Goal: Information Seeking & Learning: Learn about a topic

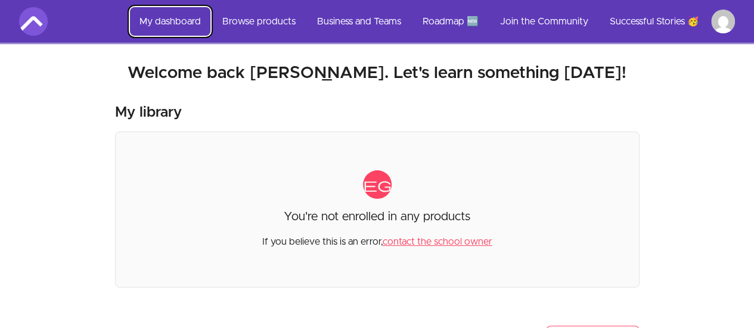
click at [168, 27] on link "My dashboard" at bounding box center [170, 21] width 80 height 29
click at [270, 24] on link "Browse products" at bounding box center [259, 21] width 92 height 29
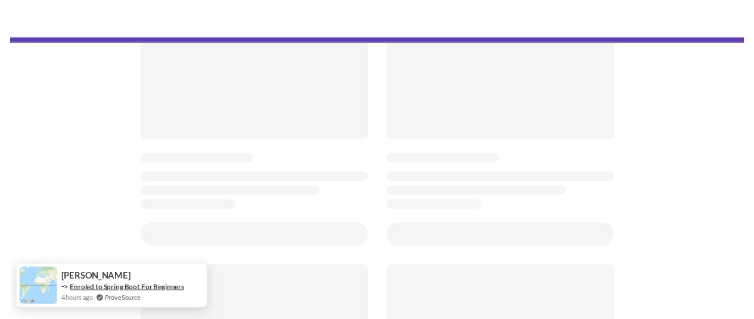
scroll to position [129, 0]
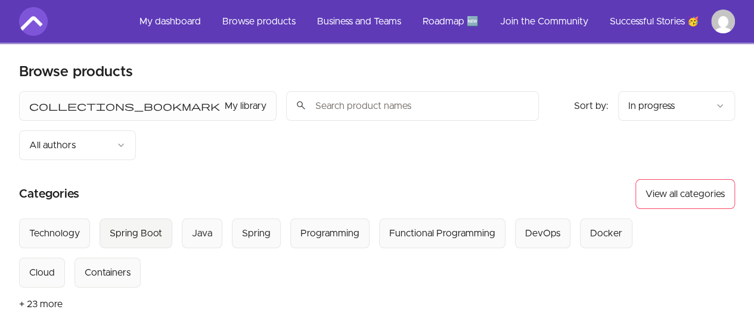
click at [140, 226] on div "Spring Boot" at bounding box center [136, 233] width 52 height 14
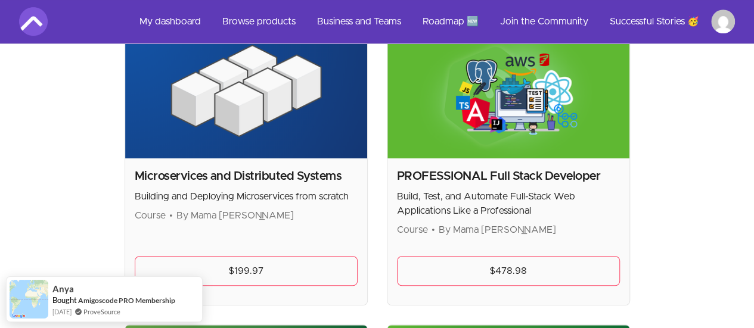
scroll to position [316, 0]
